Goal: Task Accomplishment & Management: Complete application form

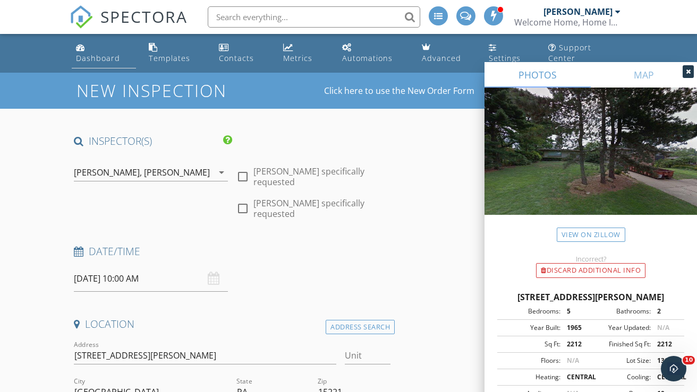
click at [105, 53] on div "Dashboard" at bounding box center [98, 58] width 44 height 10
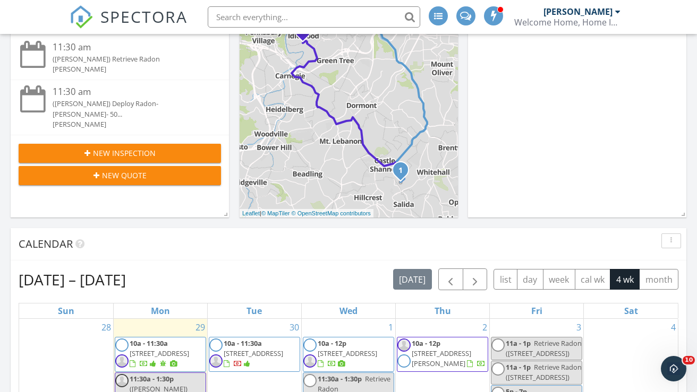
click at [136, 148] on span "New Inspection" at bounding box center [124, 153] width 63 height 11
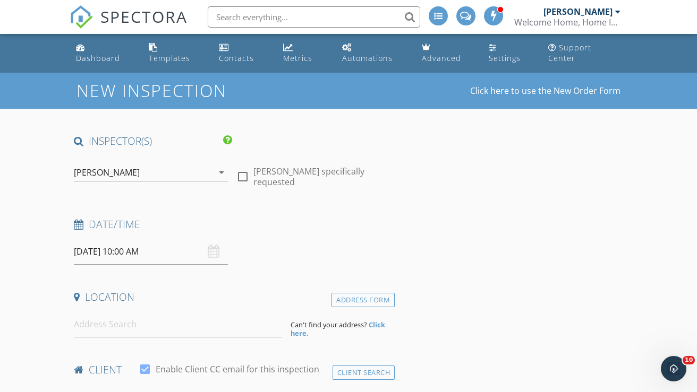
click at [128, 168] on div "[PERSON_NAME]" at bounding box center [107, 173] width 66 height 10
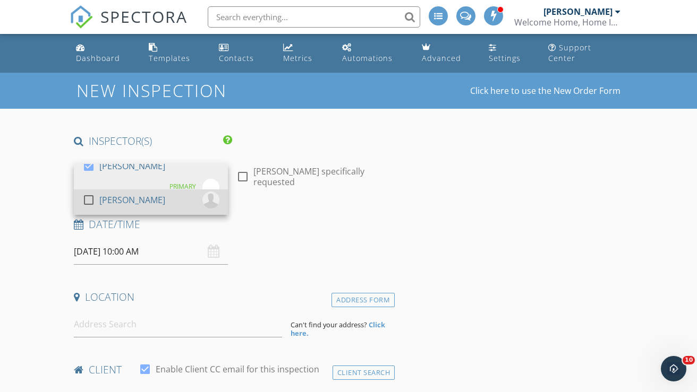
click at [90, 191] on div at bounding box center [89, 200] width 18 height 18
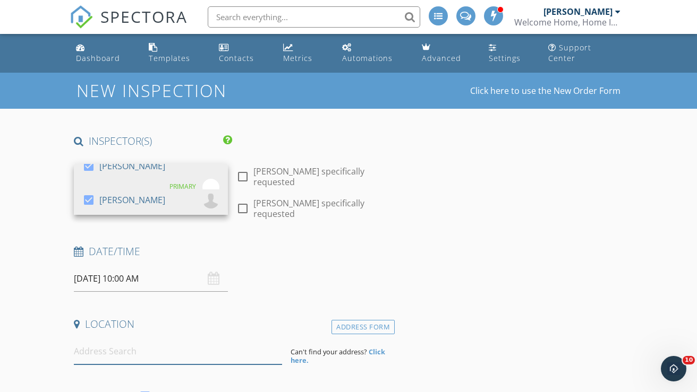
click at [116, 340] on input at bounding box center [178, 352] width 208 height 26
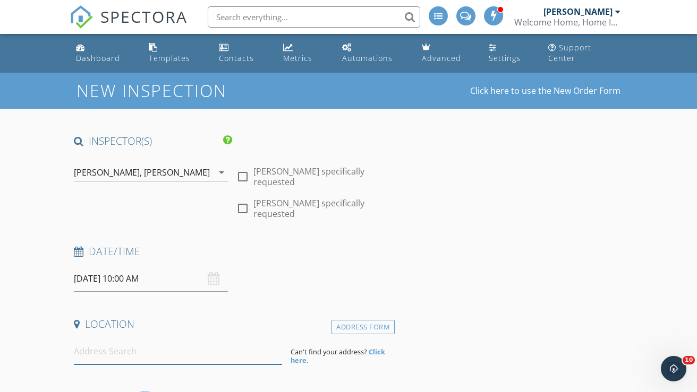
paste input "[STREET_ADDRESS][US_STATE]"
type input "[STREET_ADDRESS][US_STATE]"
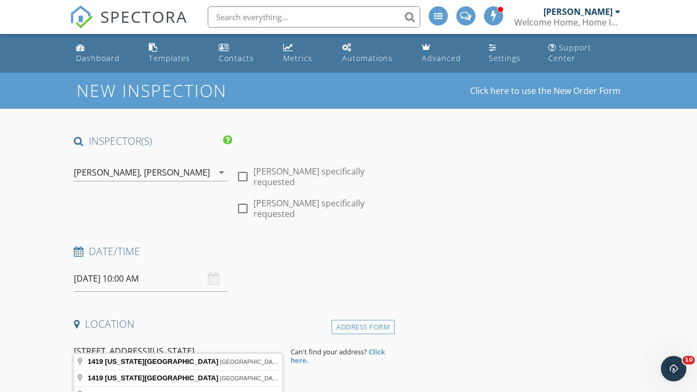
drag, startPoint x: 201, startPoint y: 339, endPoint x: 50, endPoint y: 330, distance: 151.1
type input "[STREET_ADDRESS]"
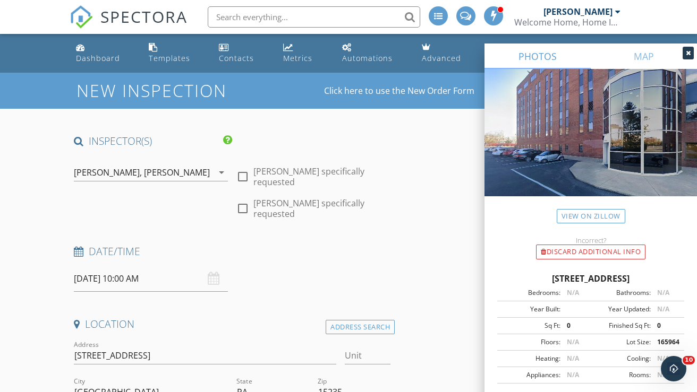
scroll to position [19, 0]
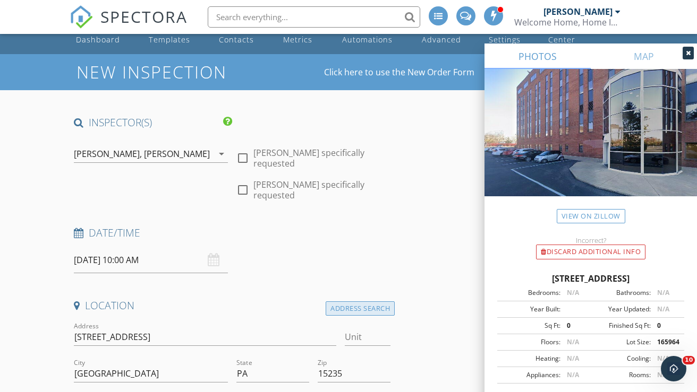
click at [358, 302] on div "Address Search" at bounding box center [359, 309] width 69 height 14
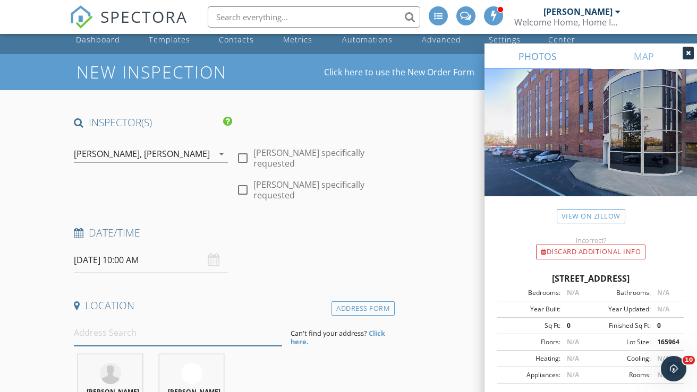
click at [133, 322] on input at bounding box center [178, 333] width 208 height 26
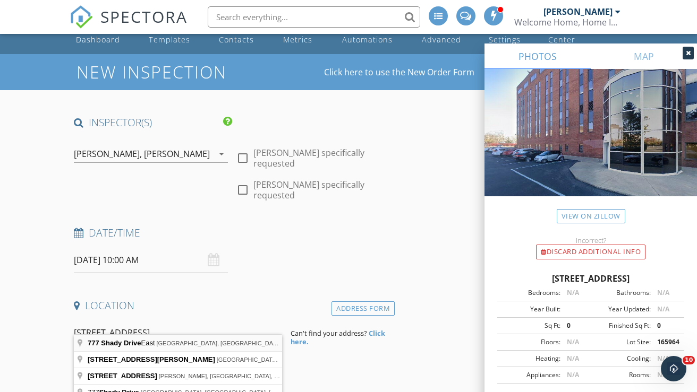
type input "[STREET_ADDRESS]"
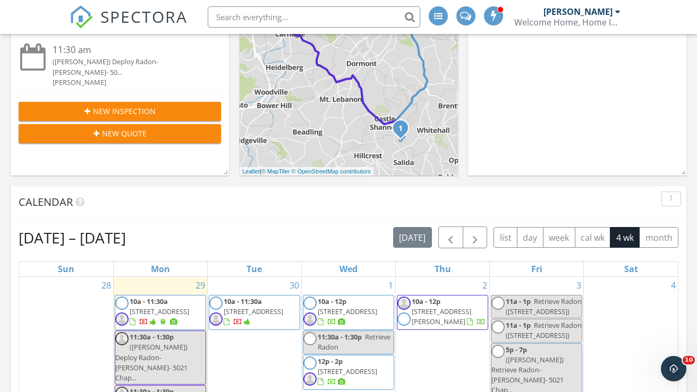
scroll to position [389, 0]
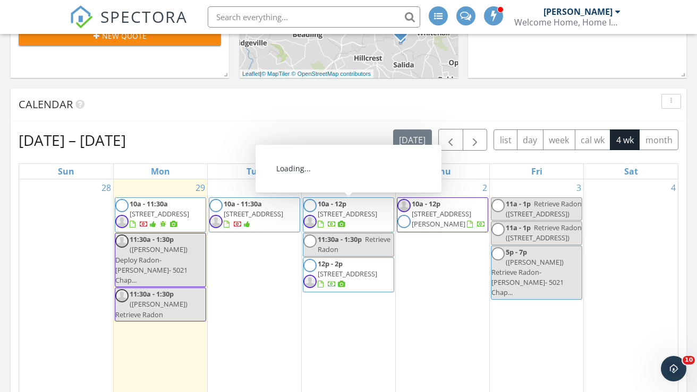
click at [363, 209] on span "422 1/2 Allegheny Avenue, Aliquippa 15001" at bounding box center [346, 214] width 59 height 10
